Goal: Transaction & Acquisition: Register for event/course

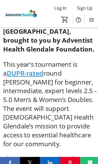
scroll to position [352, 0]
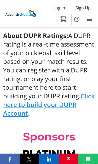
scroll to position [564, 0]
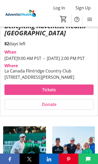
click at [18, 96] on span at bounding box center [48, 89] width 89 height 13
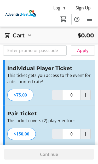
scroll to position [10, 0]
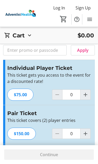
click at [87, 94] on mat-icon "Increment by one" at bounding box center [85, 95] width 6 height 6
type input "1"
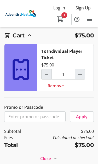
scroll to position [25, 0]
click at [63, 161] on span at bounding box center [49, 154] width 90 height 13
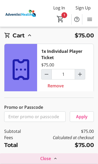
click at [54, 161] on span at bounding box center [49, 158] width 98 height 13
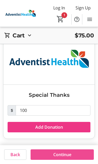
click at [61, 160] on span at bounding box center [62, 154] width 63 height 13
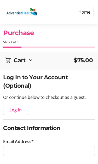
click at [15, 57] on h2 "Cart" at bounding box center [20, 60] width 12 height 8
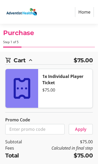
click at [12, 59] on div "Cart $75.00" at bounding box center [49, 60] width 88 height 8
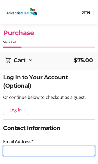
click at [17, 151] on input "Email Address*" at bounding box center [49, 151] width 92 height 10
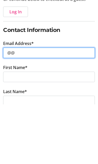
type input "@"
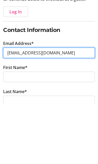
type input "etulabut@gmail.com"
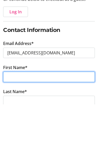
click at [13, 131] on input "First Name*" at bounding box center [49, 136] width 92 height 10
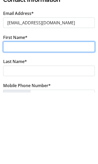
type input "R"
type input "Ernest"
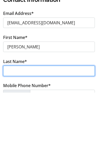
type input "Tulabut"
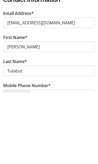
scroll to position [128, 0]
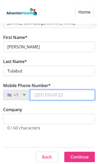
click at [87, 93] on input "Mobile Phone Number*" at bounding box center [62, 95] width 65 height 10
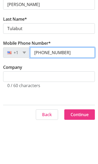
type input "(323) 594-0123"
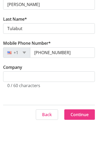
scroll to position [130, 0]
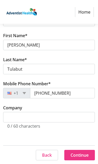
click at [80, 156] on span "Continue" at bounding box center [80, 155] width 18 height 6
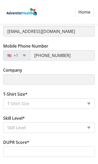
click at [87, 129] on div "Skill Level" at bounding box center [49, 127] width 92 height 10
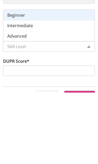
scroll to position [188, 0]
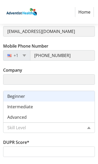
click at [87, 131] on div "Skill Level" at bounding box center [49, 127] width 92 height 10
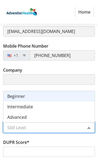
scroll to position [198, 0]
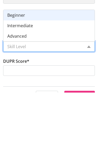
click at [89, 113] on div "Skill Level" at bounding box center [49, 118] width 92 height 10
click at [89, 117] on span at bounding box center [89, 118] width 4 height 2
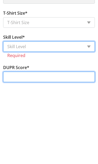
click at [10, 143] on input "DUPR Score*" at bounding box center [49, 148] width 92 height 10
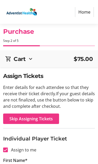
scroll to position [0, 0]
